Goal: Information Seeking & Learning: Compare options

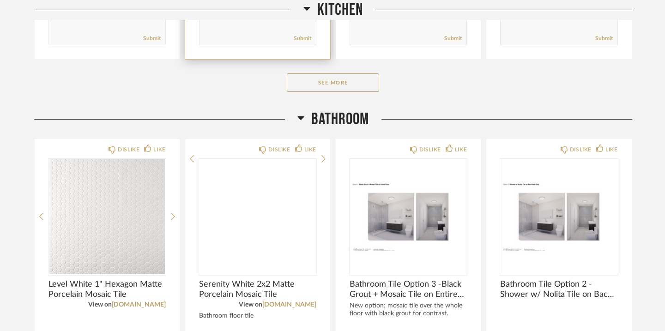
scroll to position [411, 0]
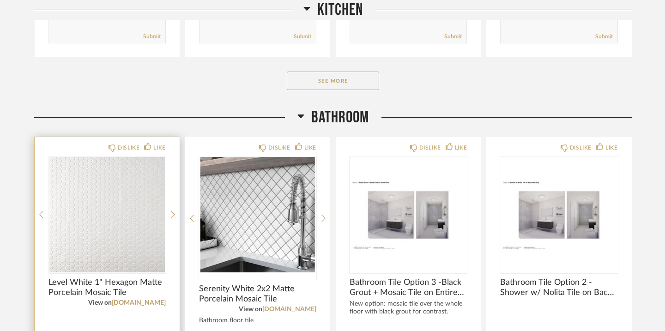
click at [121, 193] on div at bounding box center [106, 214] width 117 height 115
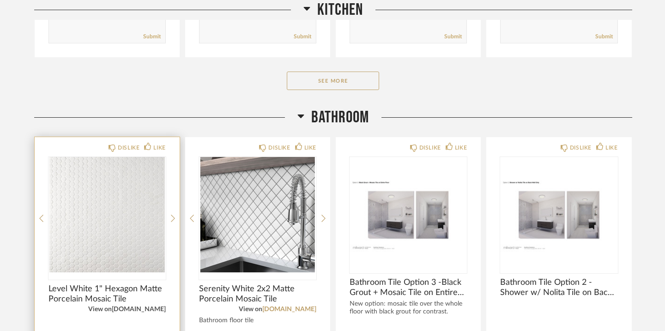
click at [130, 310] on link "[DOMAIN_NAME]" at bounding box center [139, 309] width 54 height 6
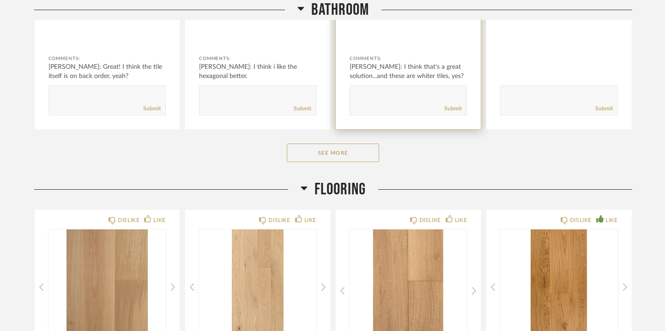
scroll to position [726, 0]
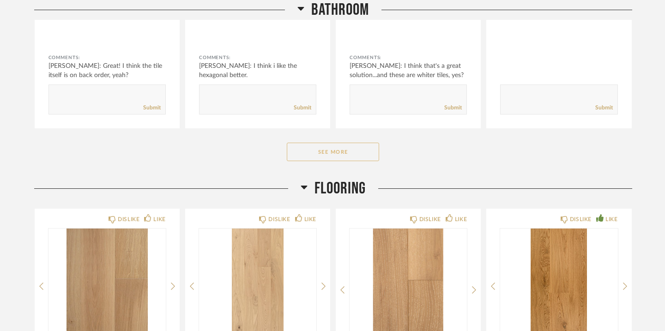
click at [340, 157] on button "See More" at bounding box center [333, 152] width 92 height 18
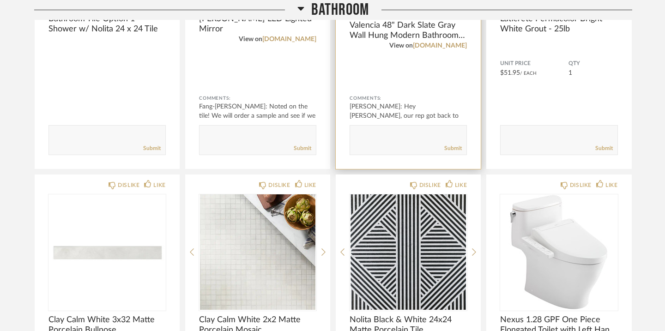
scroll to position [999, 0]
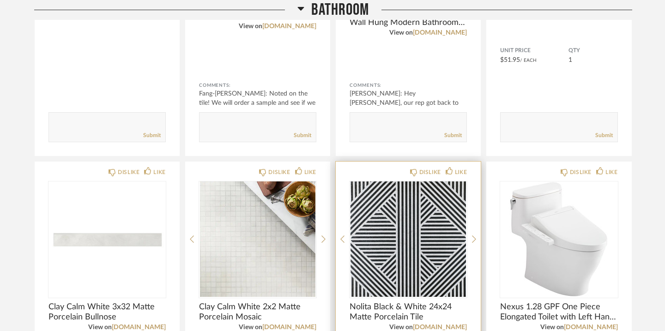
click at [392, 235] on div at bounding box center [407, 238] width 117 height 115
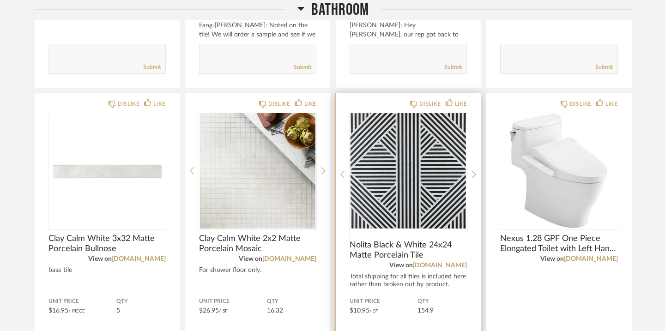
scroll to position [1119, 0]
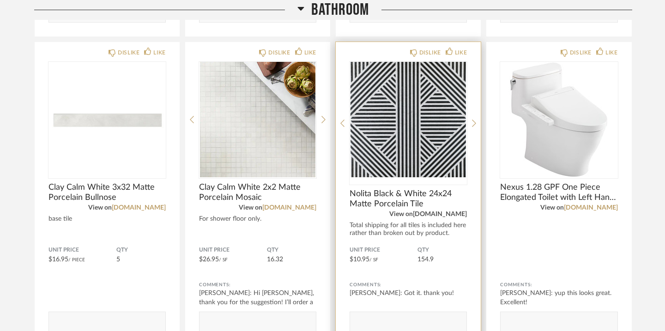
click at [451, 214] on link "[DOMAIN_NAME]" at bounding box center [440, 214] width 54 height 6
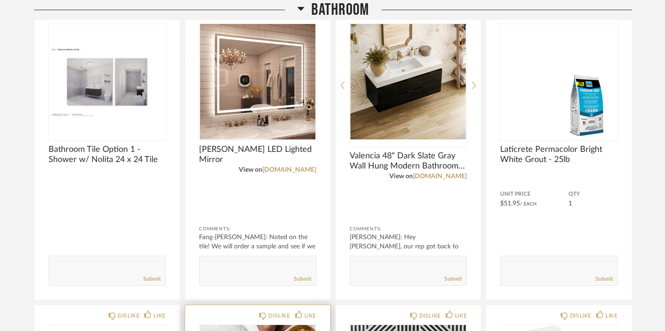
scroll to position [853, 0]
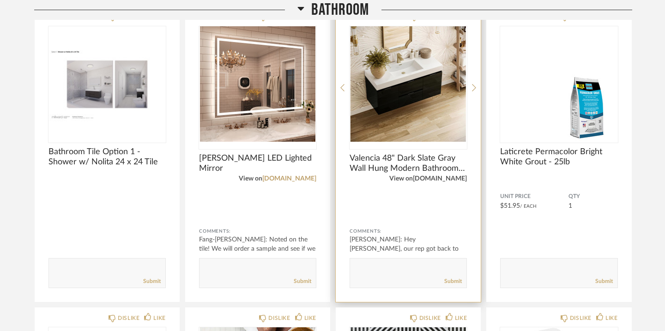
click at [445, 179] on link "[DOMAIN_NAME]" at bounding box center [440, 178] width 54 height 6
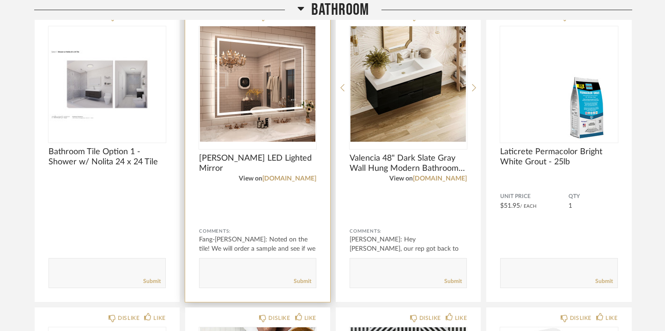
click at [252, 91] on img "0" at bounding box center [257, 83] width 117 height 115
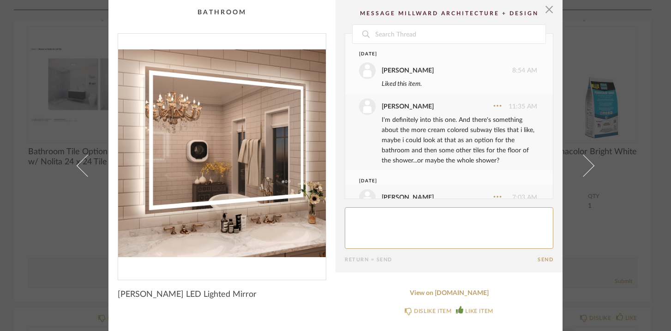
scroll to position [106, 0]
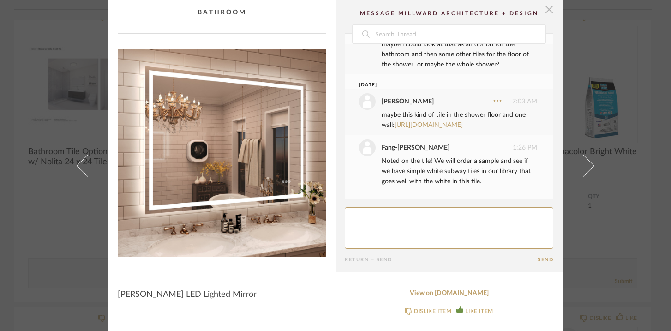
click at [548, 8] on span "button" at bounding box center [549, 9] width 18 height 18
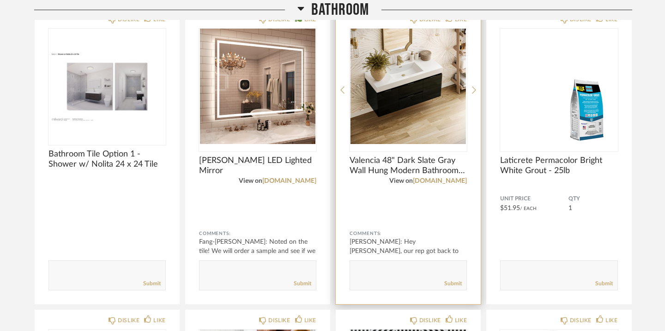
scroll to position [863, 0]
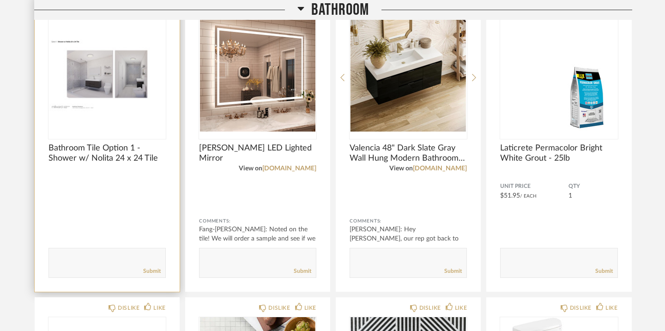
click at [120, 84] on img "0" at bounding box center [106, 73] width 117 height 115
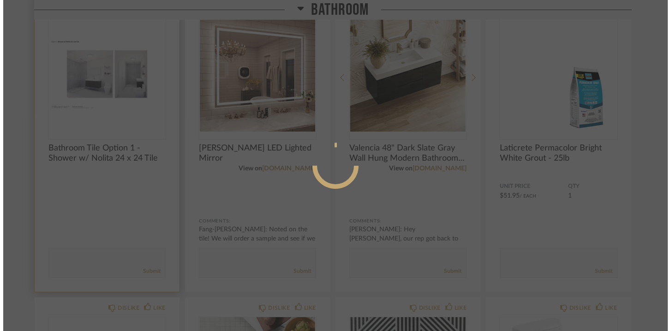
scroll to position [0, 0]
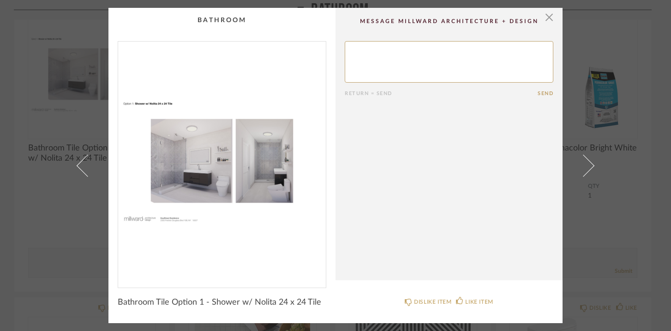
click at [178, 163] on img "0" at bounding box center [222, 161] width 208 height 239
click at [547, 15] on span "button" at bounding box center [549, 17] width 18 height 18
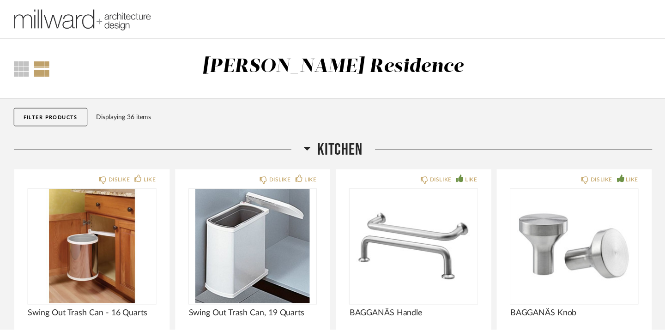
scroll to position [863, 0]
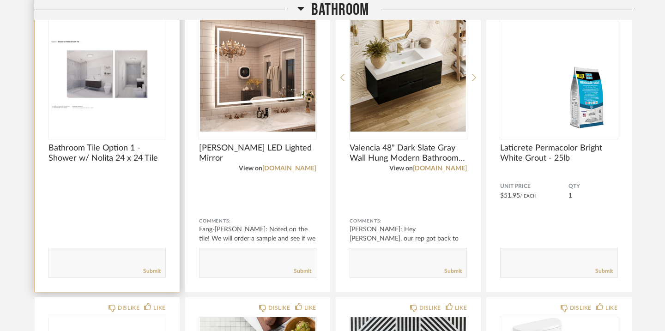
click at [88, 84] on img "0" at bounding box center [106, 73] width 117 height 115
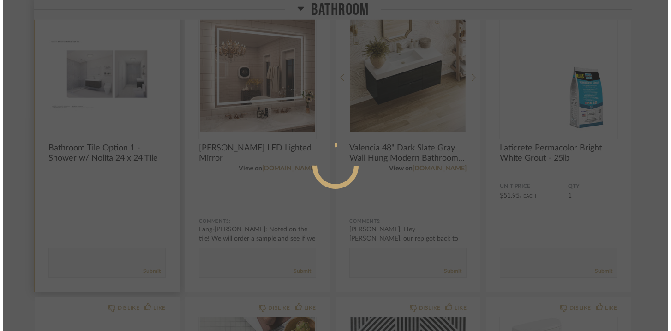
scroll to position [0, 0]
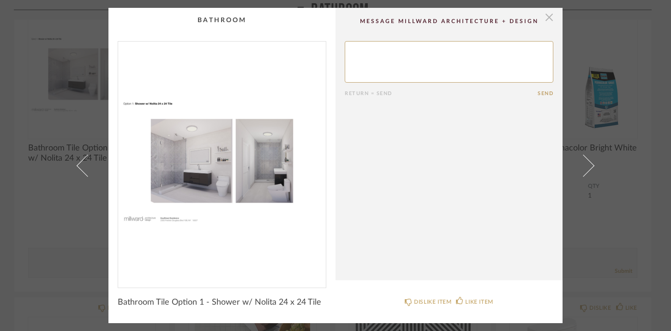
click at [548, 19] on span "button" at bounding box center [549, 17] width 18 height 18
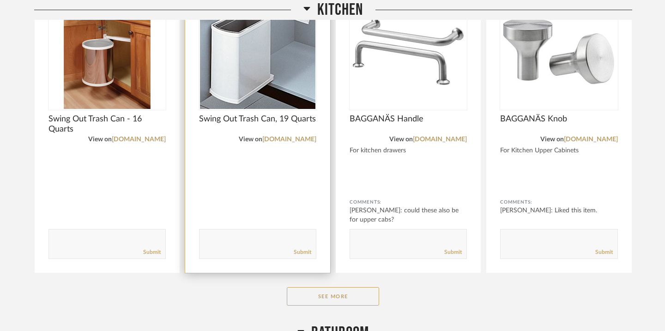
scroll to position [202, 0]
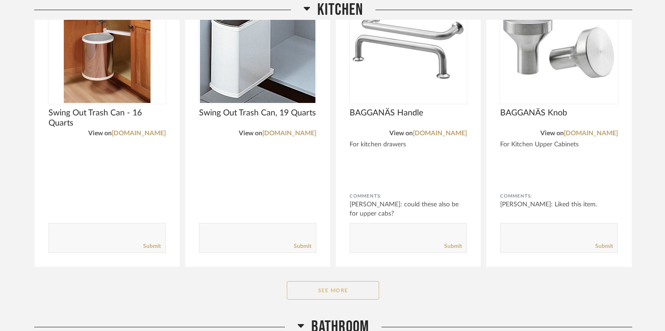
click at [296, 288] on button "See More" at bounding box center [333, 290] width 92 height 18
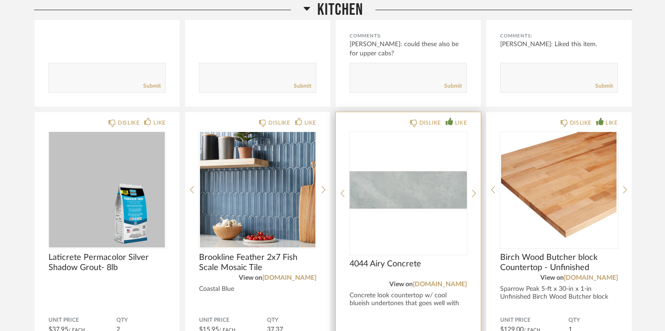
scroll to position [365, 0]
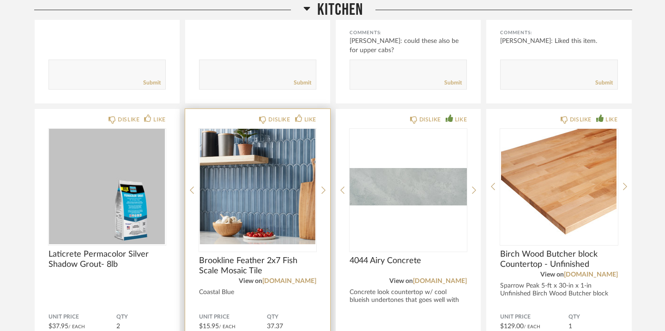
click at [288, 182] on img "0" at bounding box center [257, 186] width 117 height 115
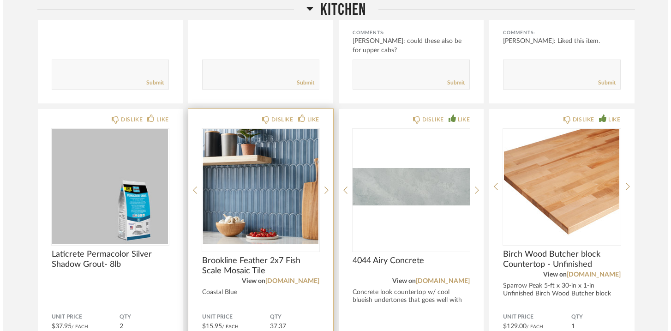
scroll to position [0, 0]
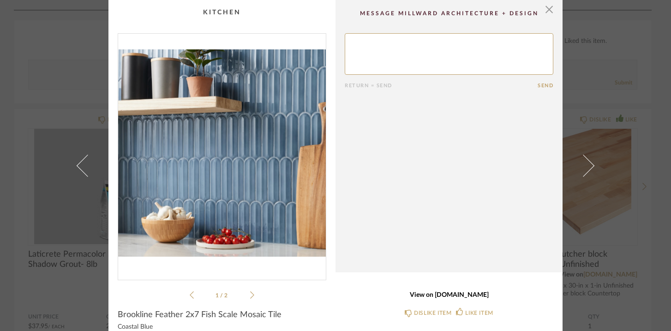
click at [430, 296] on link "View on [DOMAIN_NAME]" at bounding box center [449, 295] width 209 height 8
click at [543, 11] on span "button" at bounding box center [549, 9] width 18 height 18
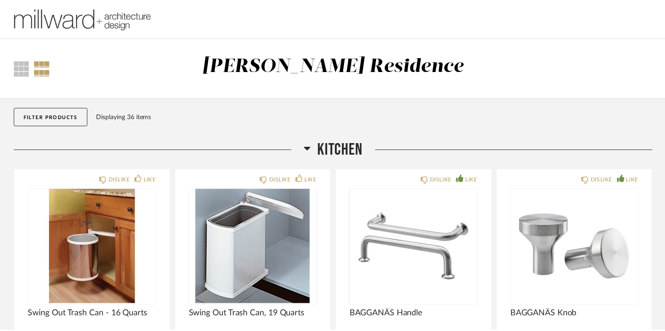
scroll to position [365, 0]
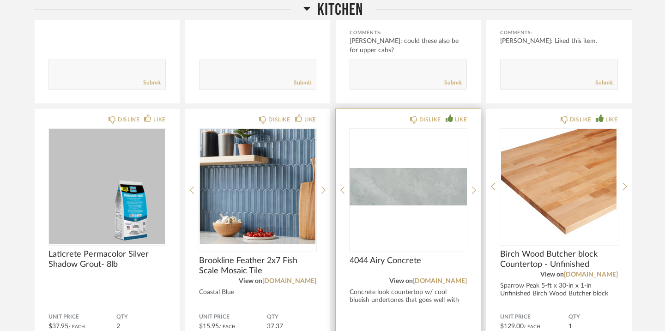
click at [433, 189] on img "0" at bounding box center [407, 186] width 117 height 115
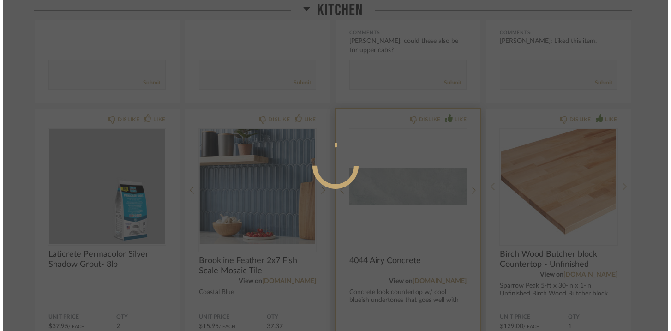
scroll to position [0, 0]
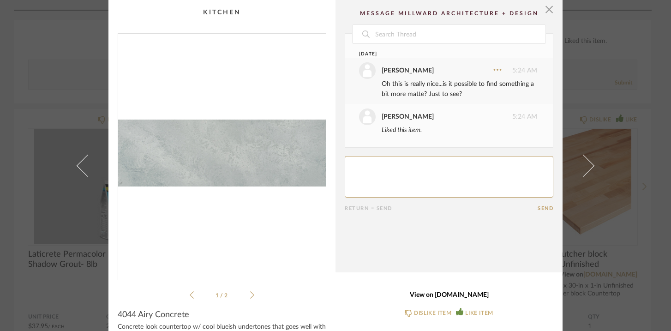
click at [436, 295] on link "View on [DOMAIN_NAME]" at bounding box center [449, 295] width 209 height 8
click at [545, 10] on span "button" at bounding box center [549, 9] width 18 height 18
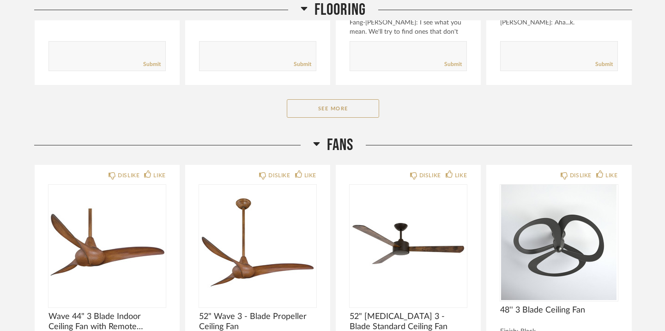
scroll to position [2404, 0]
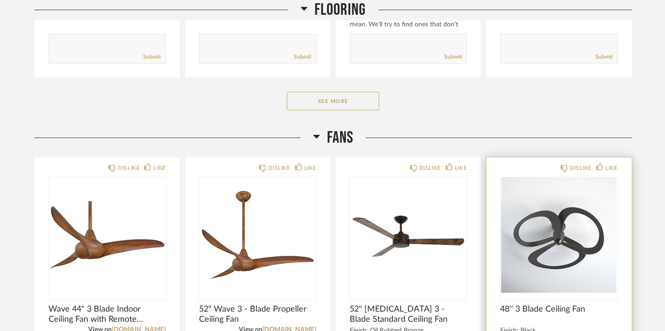
click at [567, 219] on img "0" at bounding box center [558, 234] width 117 height 115
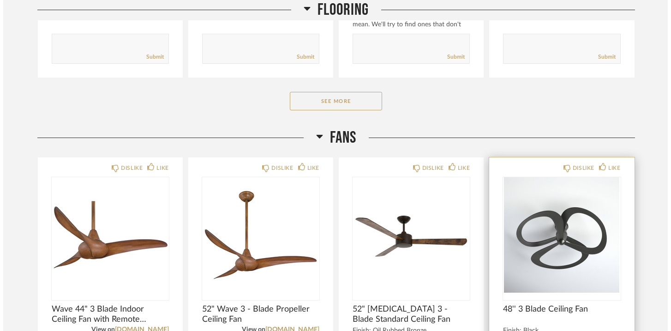
scroll to position [0, 0]
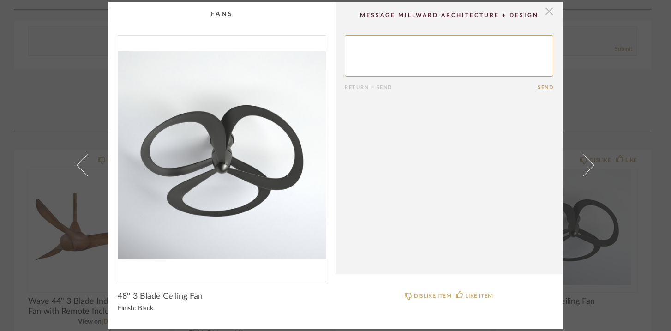
click at [545, 9] on span "button" at bounding box center [549, 11] width 18 height 18
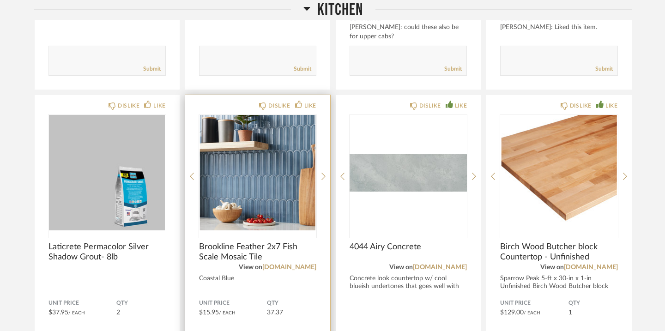
scroll to position [382, 0]
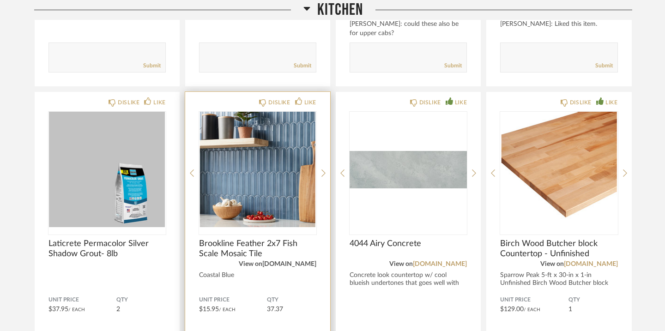
click at [296, 264] on link "[DOMAIN_NAME]" at bounding box center [289, 264] width 54 height 6
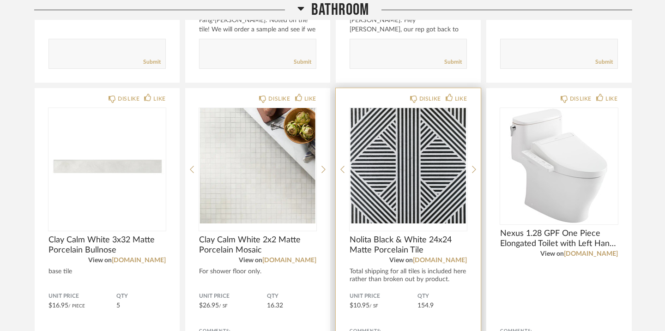
scroll to position [1397, 0]
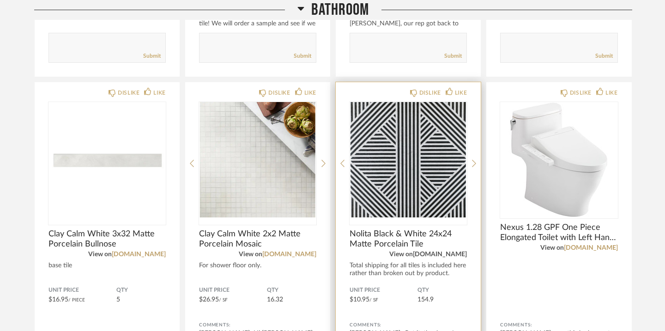
click at [451, 255] on link "[DOMAIN_NAME]" at bounding box center [440, 254] width 54 height 6
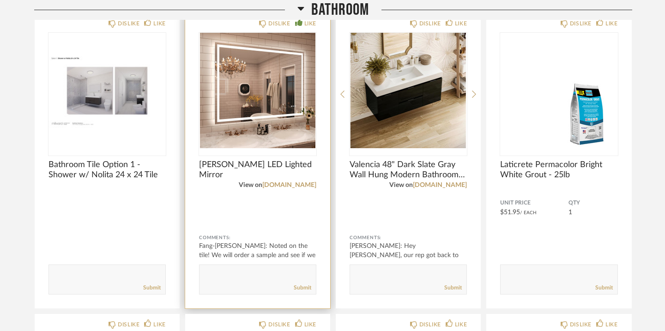
scroll to position [1164, 0]
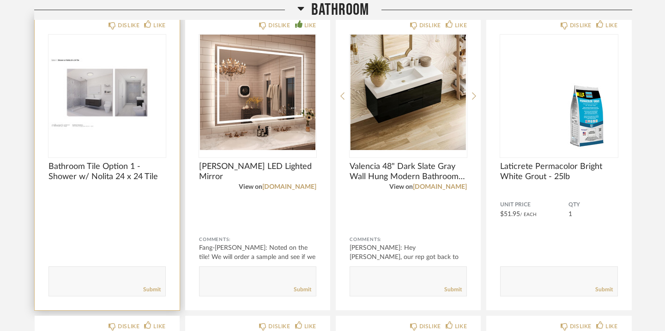
click at [127, 90] on img "0" at bounding box center [106, 92] width 117 height 115
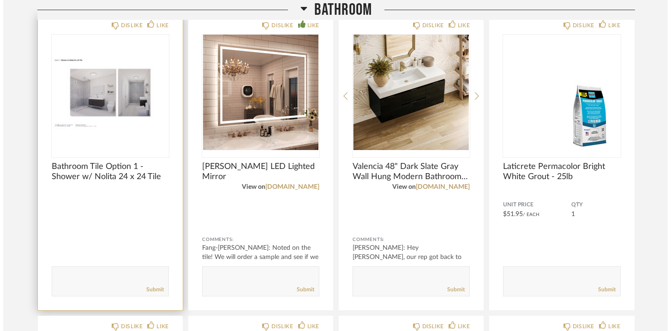
scroll to position [0, 0]
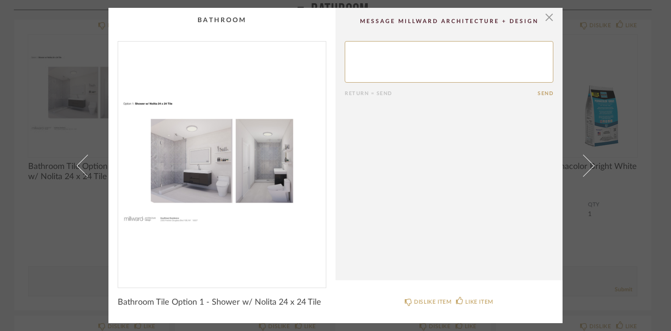
click at [567, 211] on div "× Return = Send Send Bathroom Tile Option 1 - Shower w/ Nolita 24 x 24 Tile DIS…" at bounding box center [336, 165] width 532 height 315
click at [548, 19] on span "button" at bounding box center [549, 17] width 18 height 18
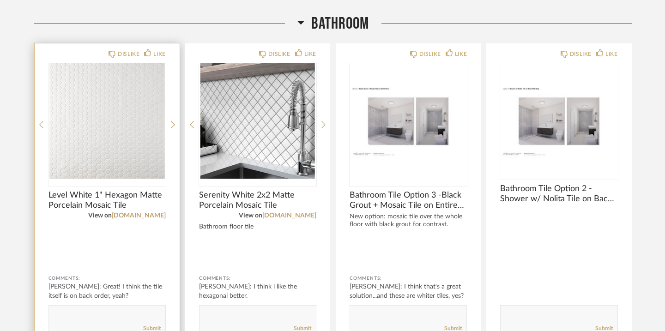
scroll to position [822, 0]
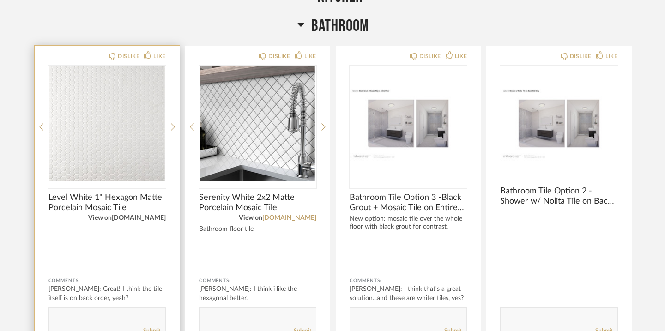
click at [135, 219] on link "[DOMAIN_NAME]" at bounding box center [139, 218] width 54 height 6
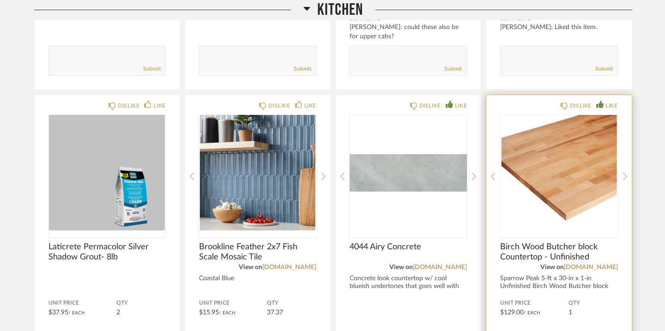
scroll to position [394, 0]
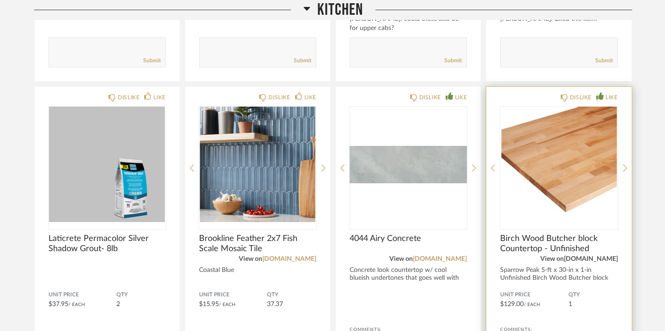
click at [618, 259] on link "[DOMAIN_NAME]" at bounding box center [591, 259] width 54 height 6
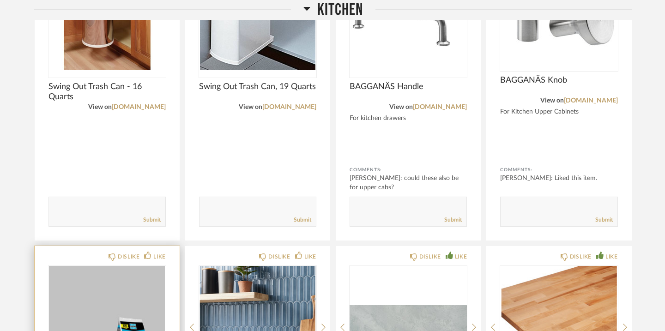
scroll to position [237, 0]
